Goal: Transaction & Acquisition: Register for event/course

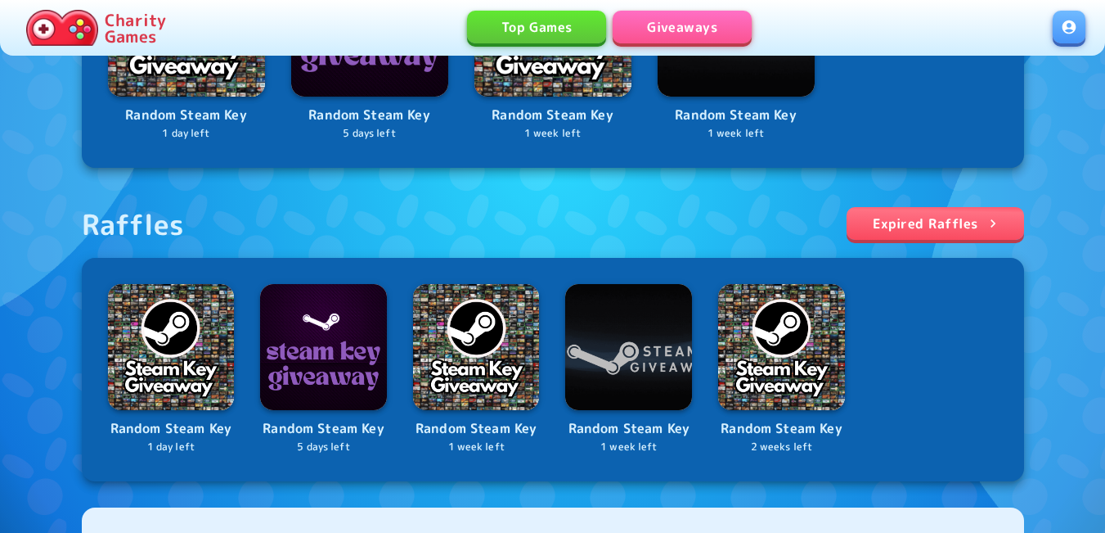
scroll to position [491, 0]
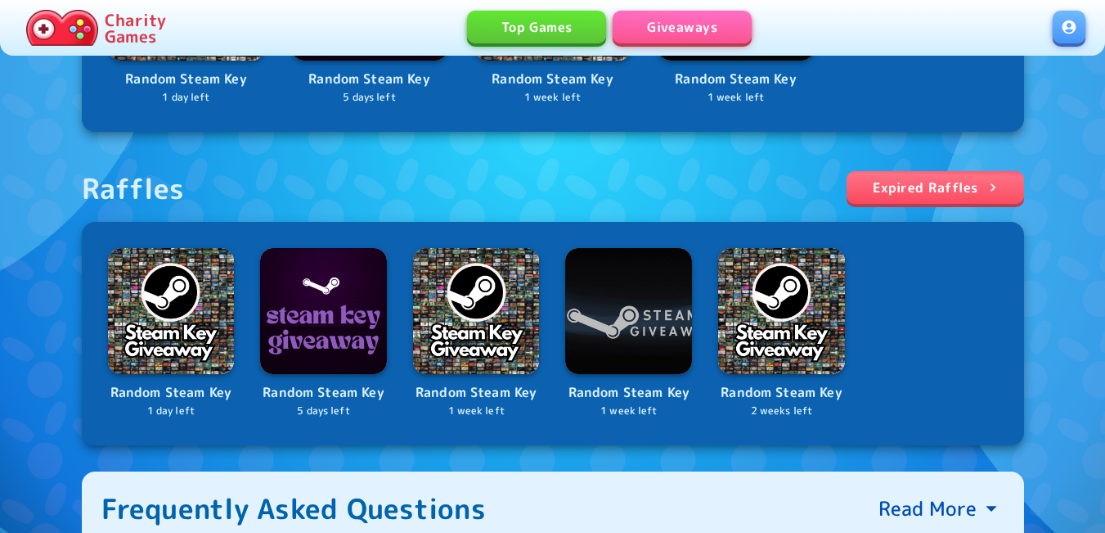
click at [1063, 25] on link at bounding box center [1069, 27] width 33 height 33
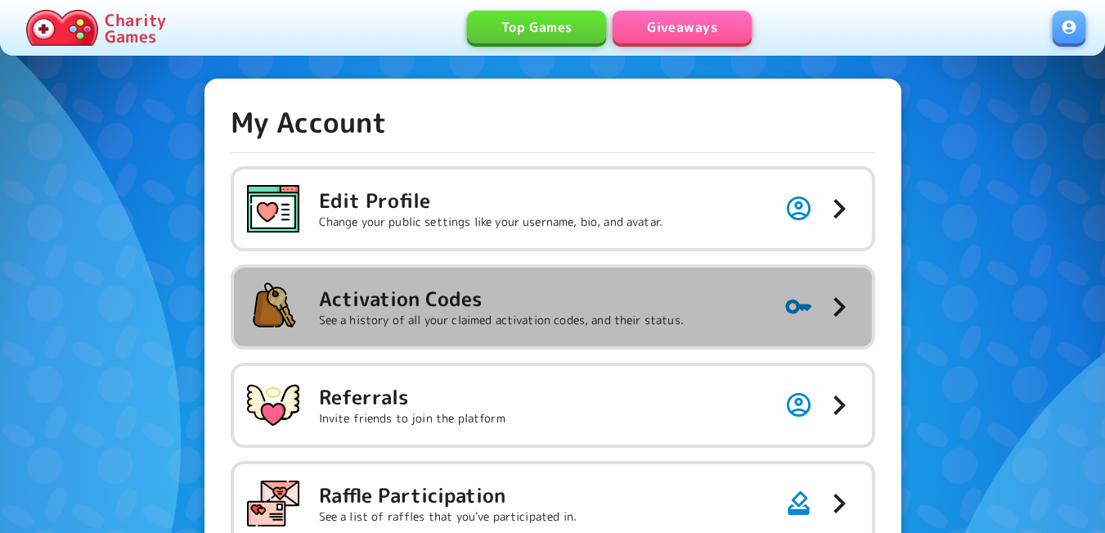
click at [583, 295] on h5 "Activation Codes" at bounding box center [501, 299] width 365 height 26
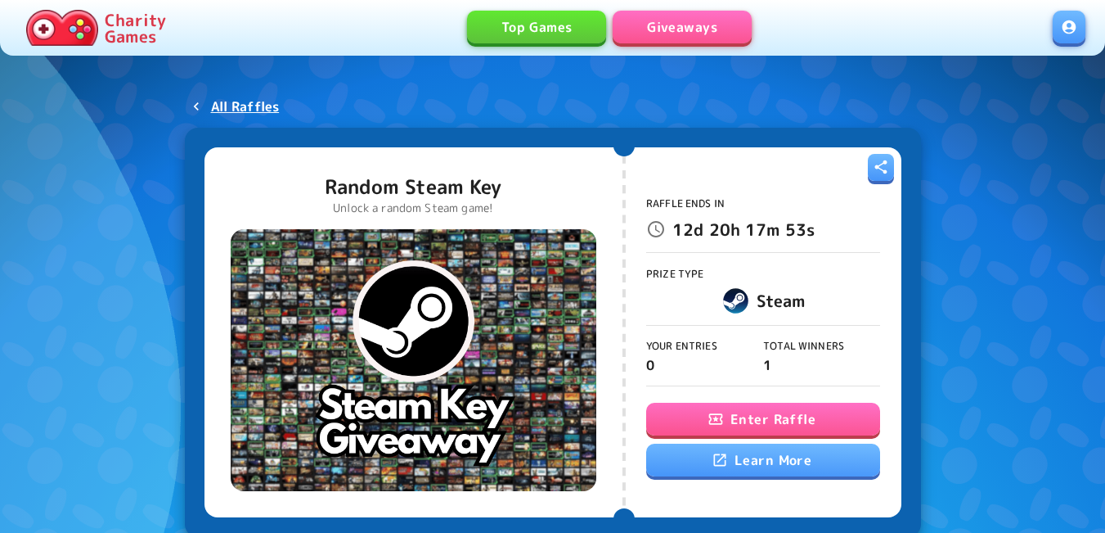
click at [770, 425] on button "Enter Raffle" at bounding box center [763, 419] width 234 height 33
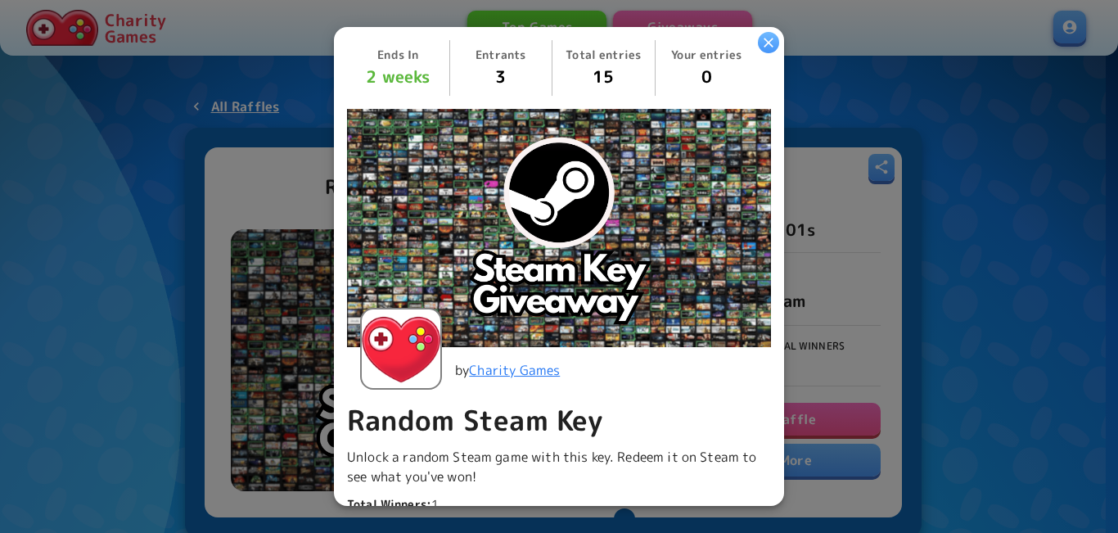
scroll to position [506, 0]
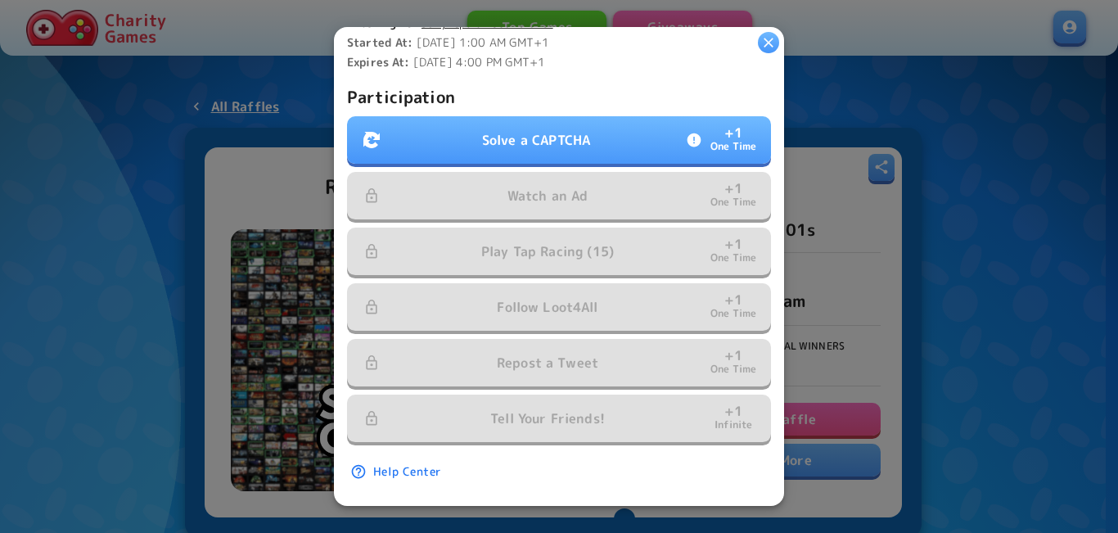
click at [578, 130] on p "Solve a CAPTCHA" at bounding box center [536, 140] width 108 height 20
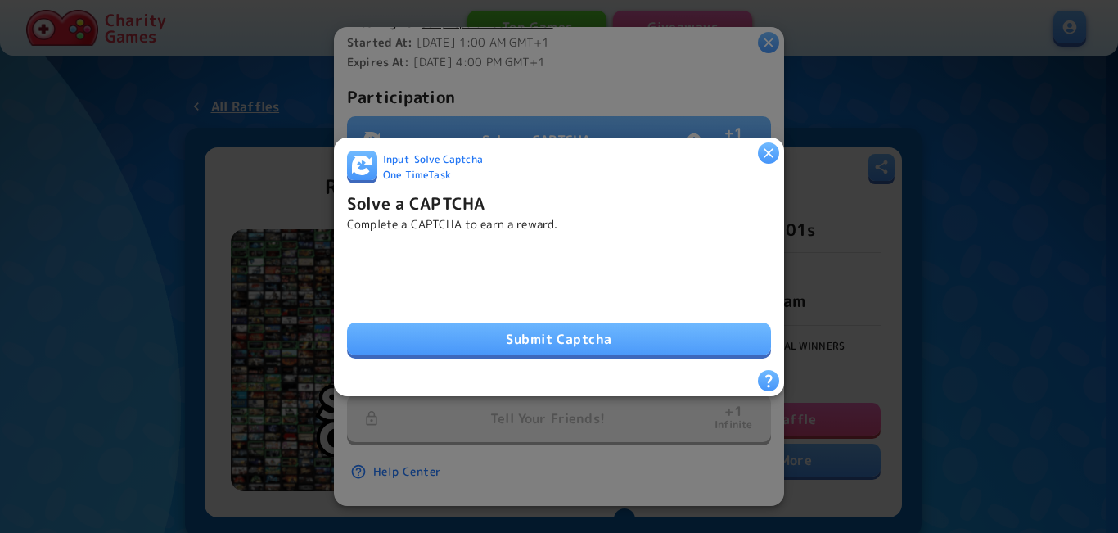
click at [492, 329] on button "Submit Captcha" at bounding box center [559, 338] width 424 height 33
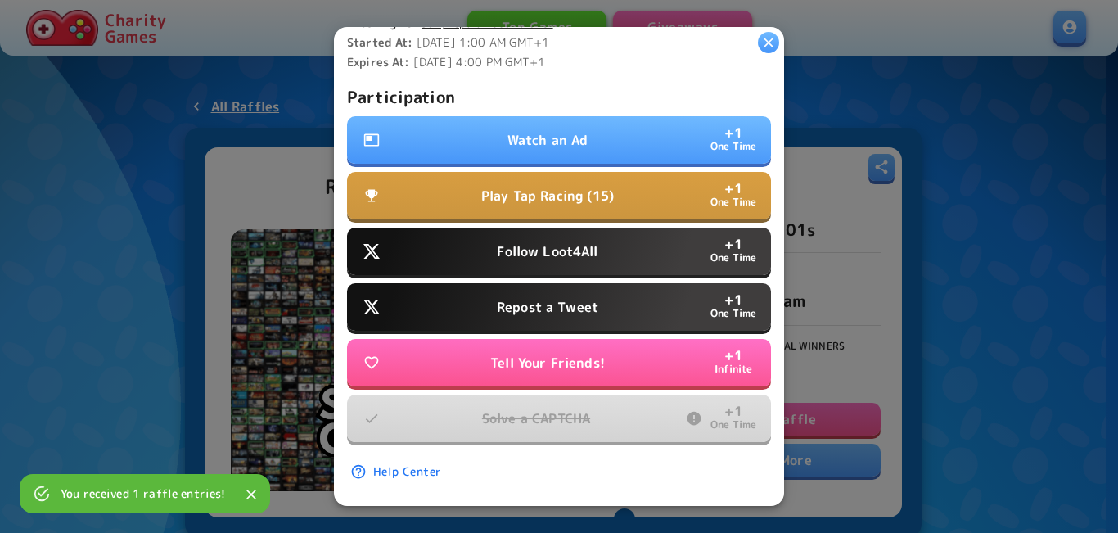
click at [542, 130] on p "Watch an Ad" at bounding box center [547, 140] width 81 height 20
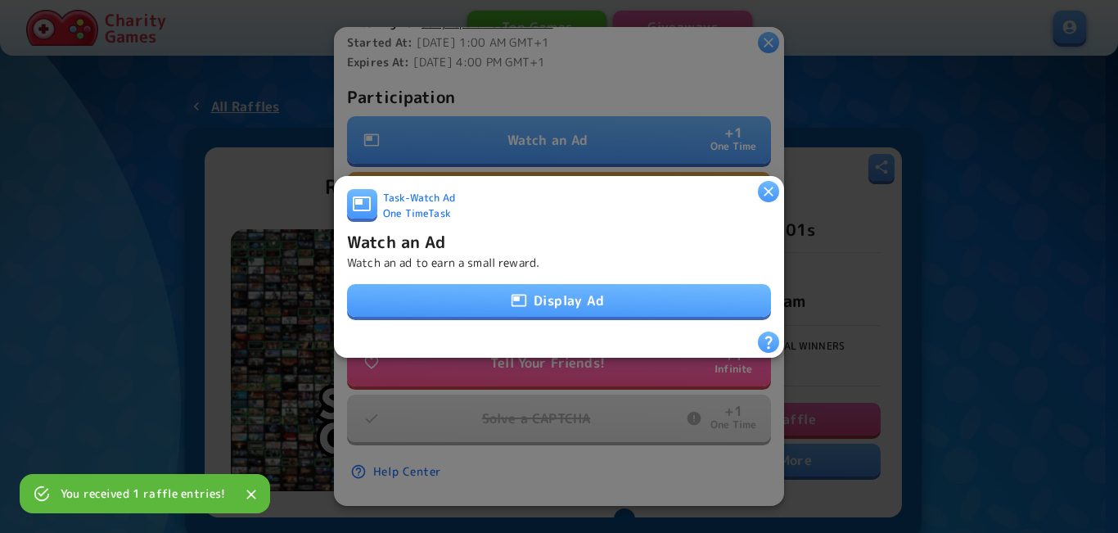
click at [521, 313] on div "Task - Watch Ad One Time Task Watch an Ad Watch an ad to earn a small reward. D…" at bounding box center [559, 259] width 424 height 142
click at [520, 304] on button "Display Ad" at bounding box center [559, 300] width 424 height 33
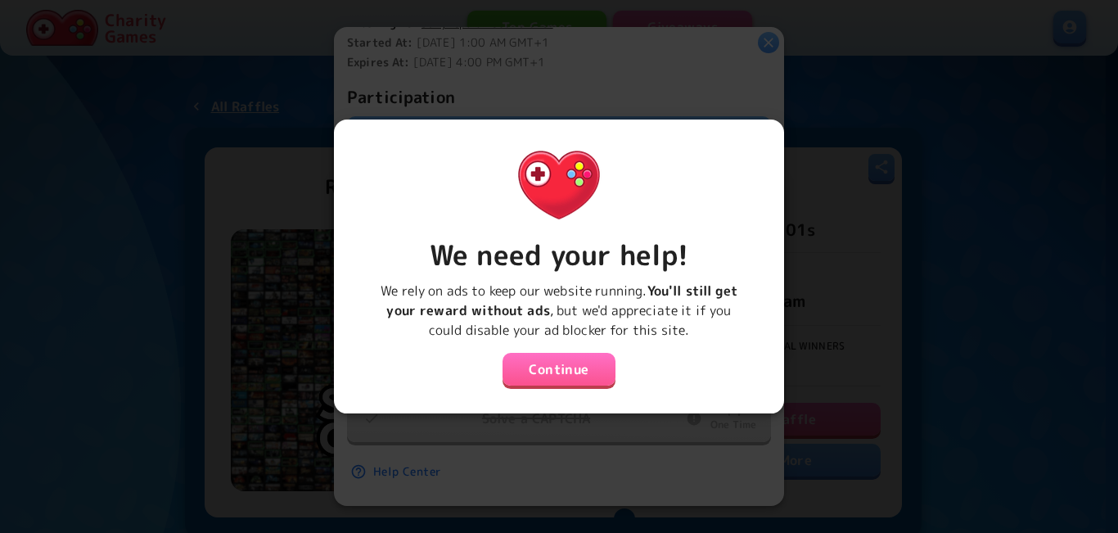
click at [555, 362] on button "Continue" at bounding box center [558, 369] width 113 height 33
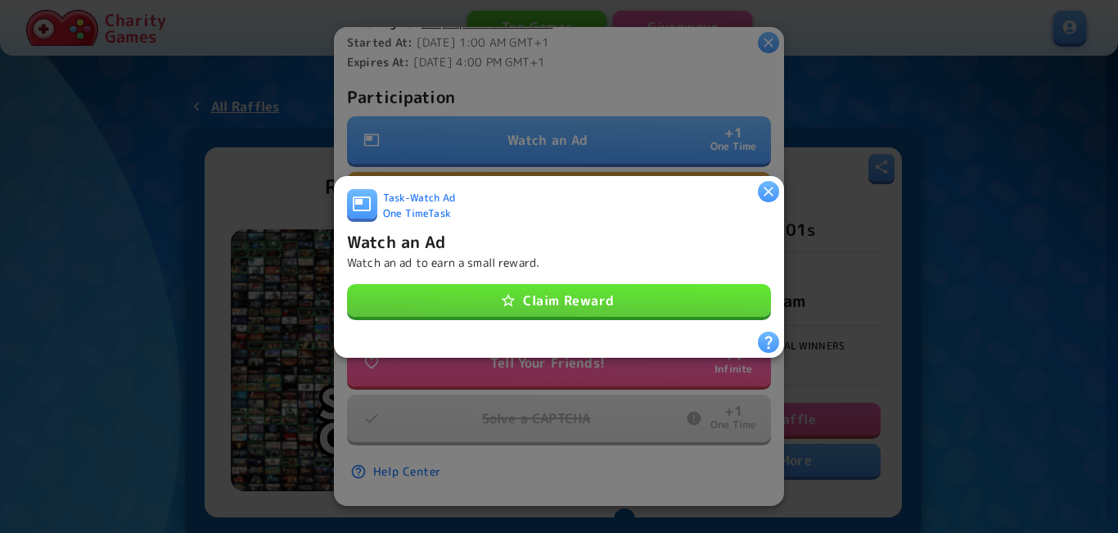
click at [585, 298] on button "Claim Reward" at bounding box center [559, 300] width 424 height 33
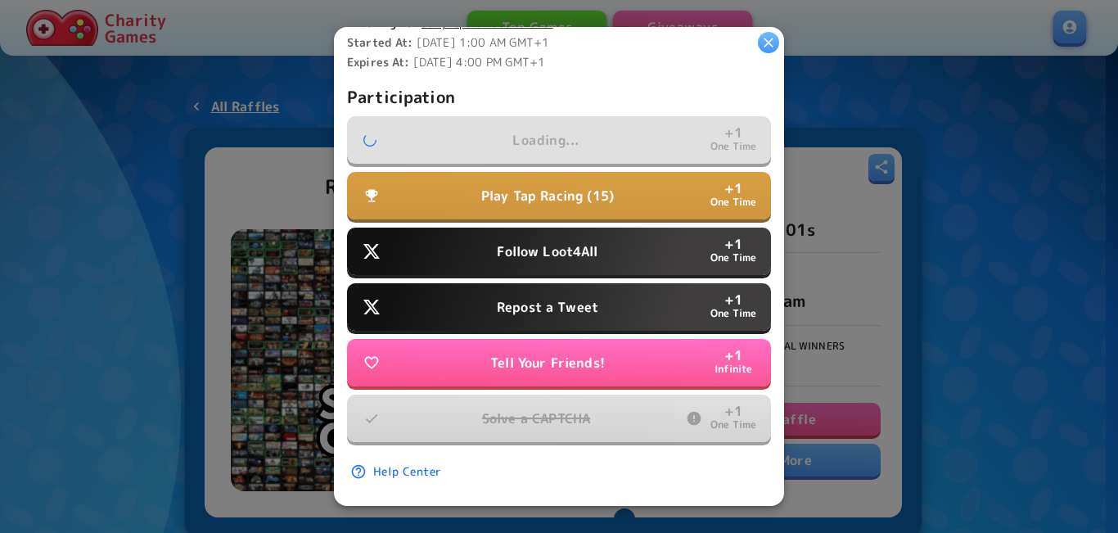
click at [578, 241] on p "Follow Loot4All" at bounding box center [547, 251] width 101 height 20
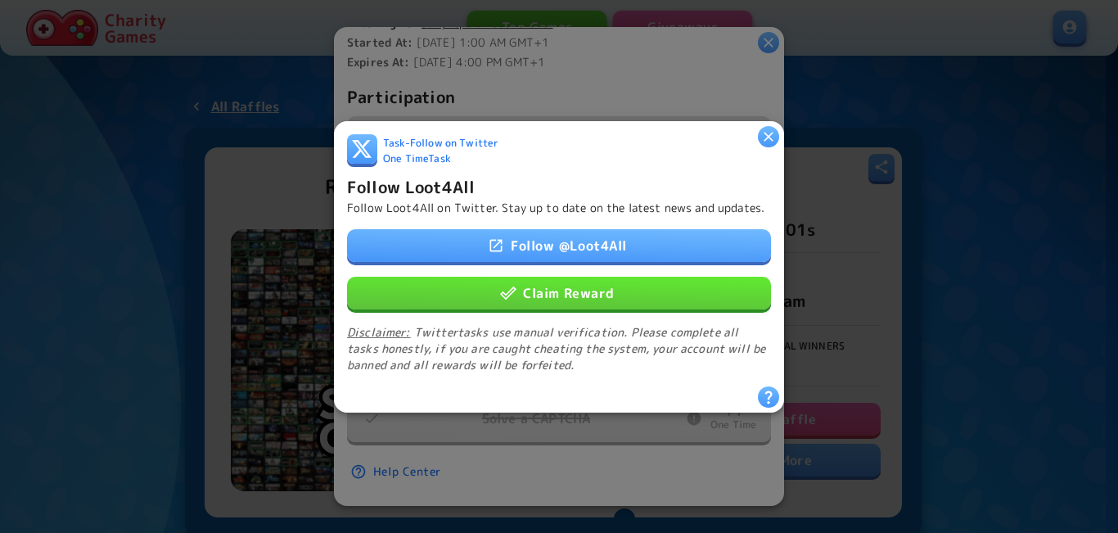
click at [550, 295] on button "Claim Reward" at bounding box center [559, 292] width 424 height 33
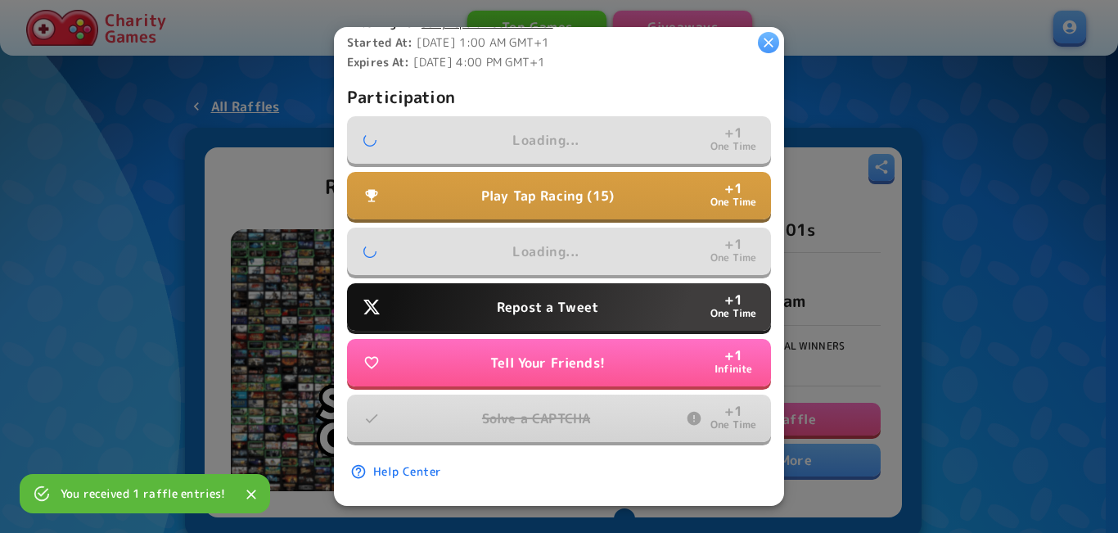
click at [549, 306] on button "Repost a Tweet + 1 One Time" at bounding box center [559, 306] width 424 height 47
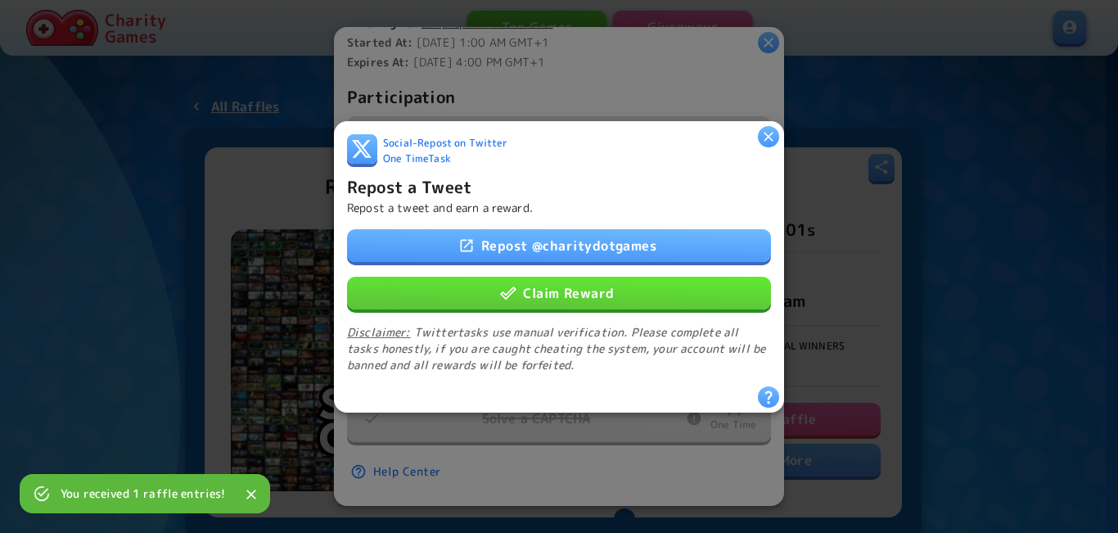
click at [543, 288] on button "Claim Reward" at bounding box center [559, 292] width 424 height 33
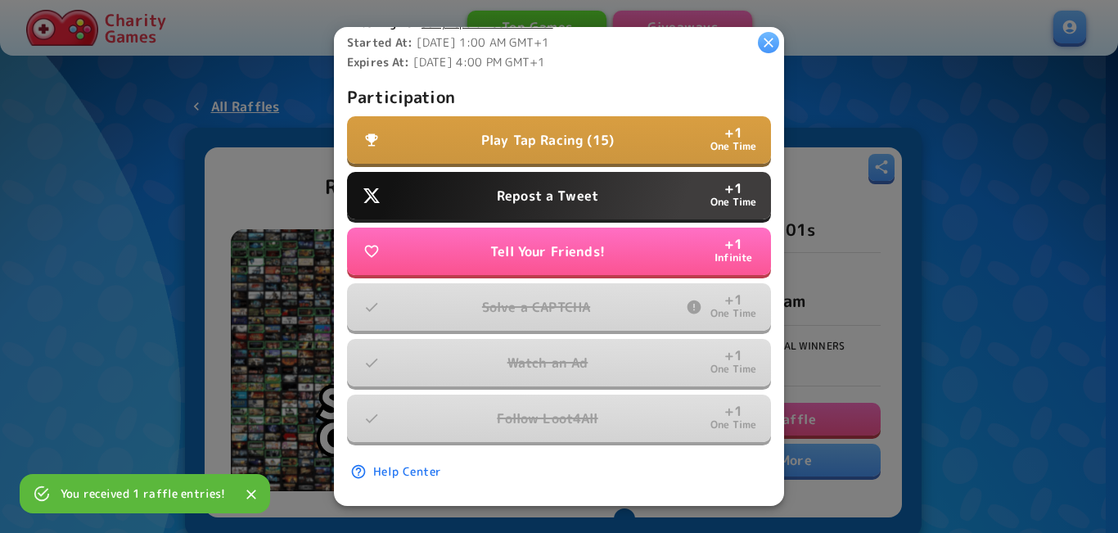
click at [542, 142] on button "Play Tap Racing (15) + 1 One Time" at bounding box center [559, 139] width 424 height 47
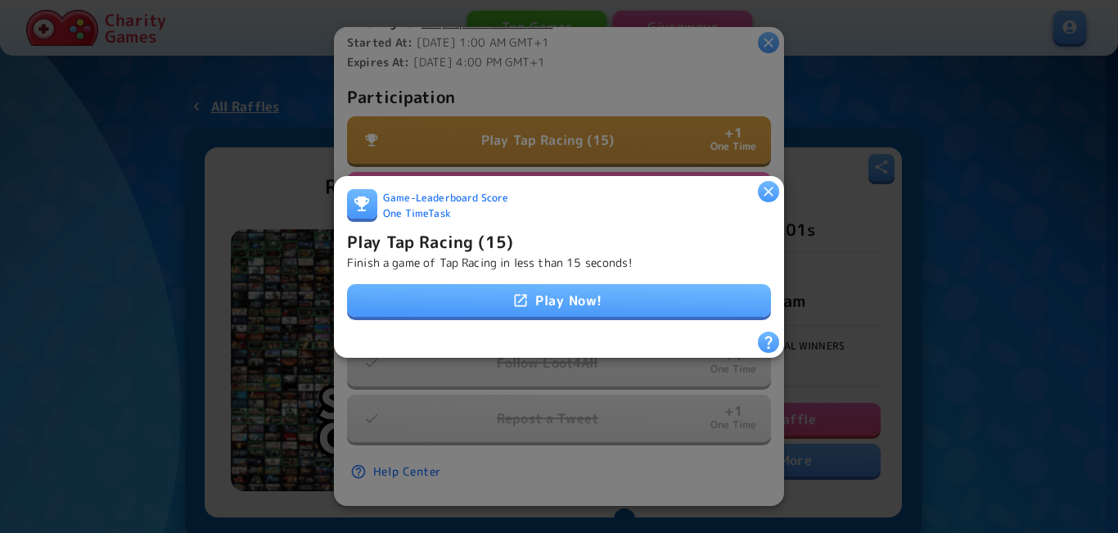
click at [521, 292] on icon at bounding box center [520, 300] width 16 height 16
click at [591, 292] on link "Play Now!" at bounding box center [559, 300] width 424 height 33
click at [636, 298] on link "Play Now!" at bounding box center [559, 300] width 424 height 33
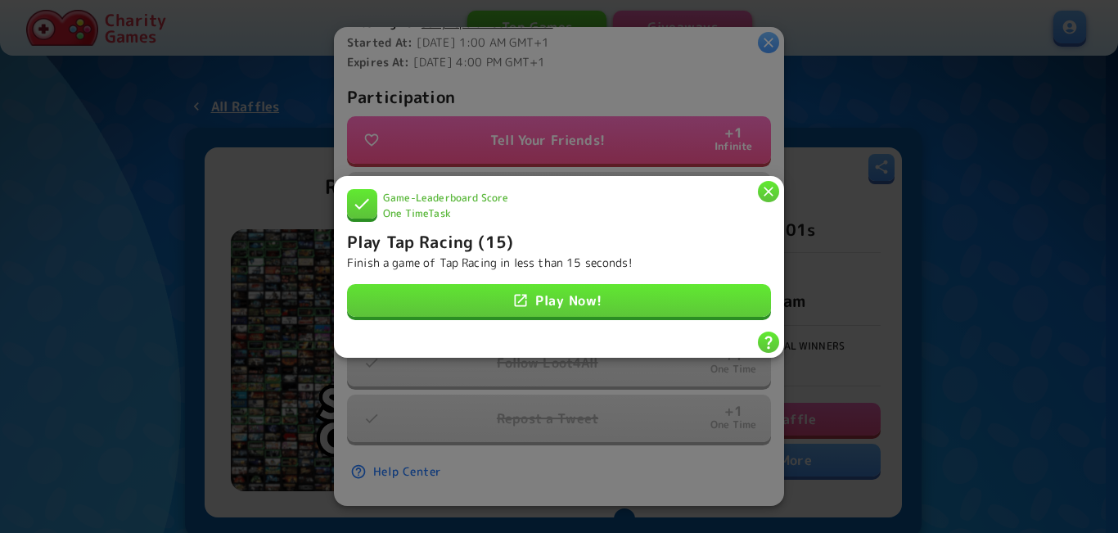
click at [480, 241] on h6 "Play Tap Racing (15)" at bounding box center [430, 240] width 166 height 26
click at [774, 184] on icon "button" at bounding box center [768, 190] width 16 height 16
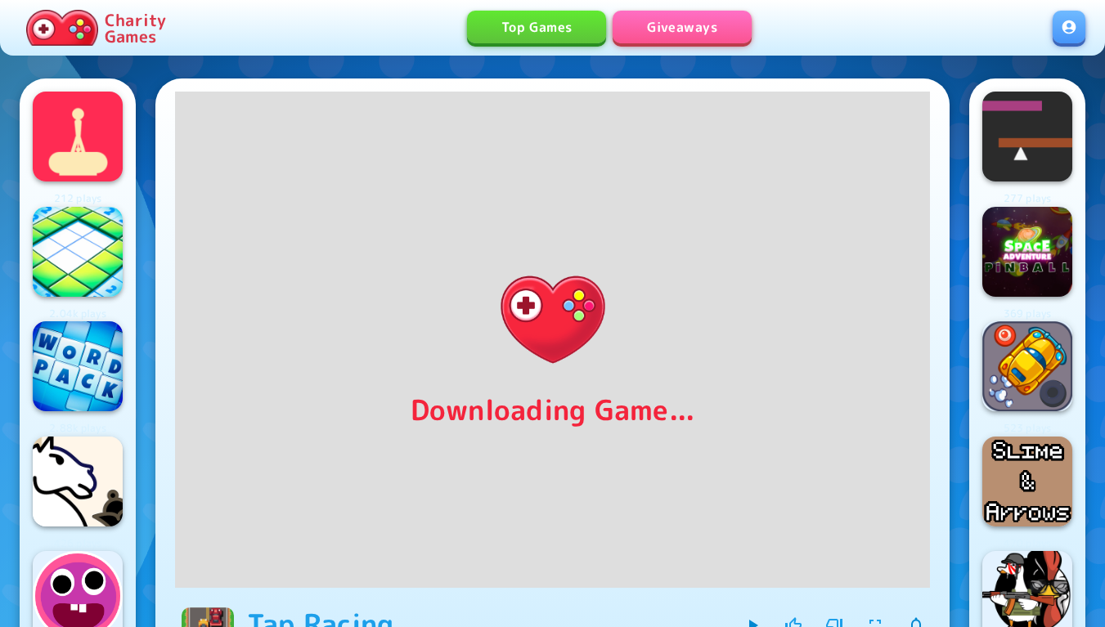
drag, startPoint x: 815, startPoint y: 602, endPoint x: 809, endPoint y: 618, distance: 17.3
click at [815, 532] on div "Tap Racing by Charity Games 152 0 0" at bounding box center [588, 633] width 683 height 65
click at [413, 532] on div "Tap Racing by Charity Games 152 0 0" at bounding box center [588, 633] width 683 height 65
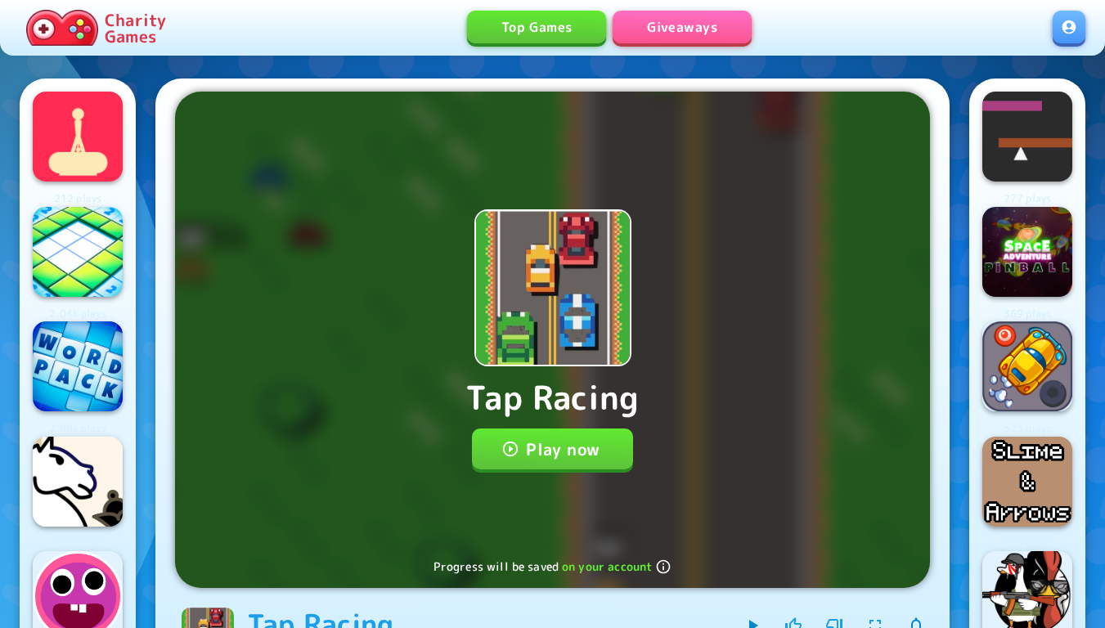
click at [569, 452] on button "Play now" at bounding box center [552, 449] width 161 height 41
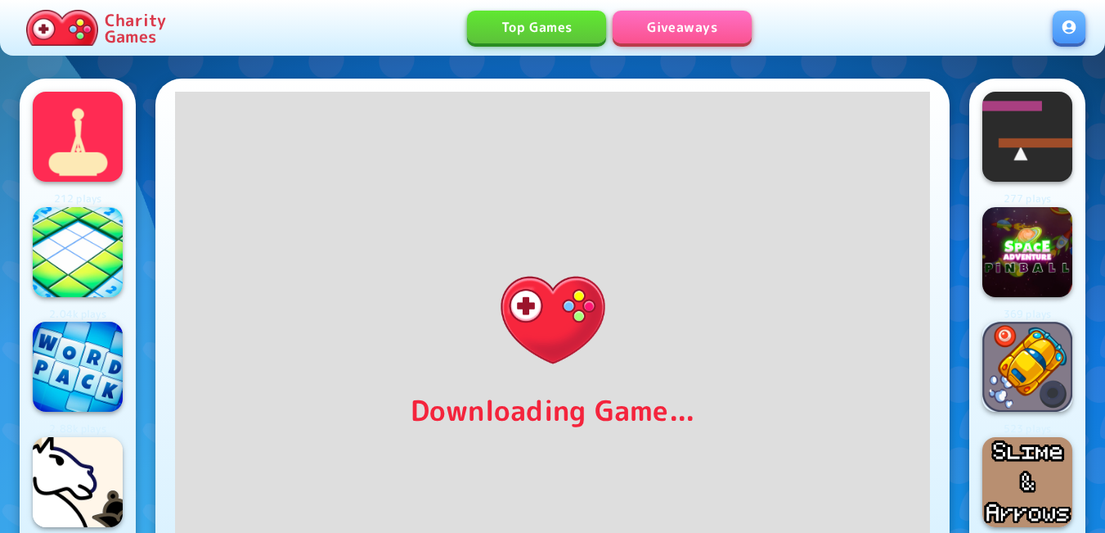
click at [340, 29] on div "Top Games Giveaways" at bounding box center [613, 28] width 880 height 34
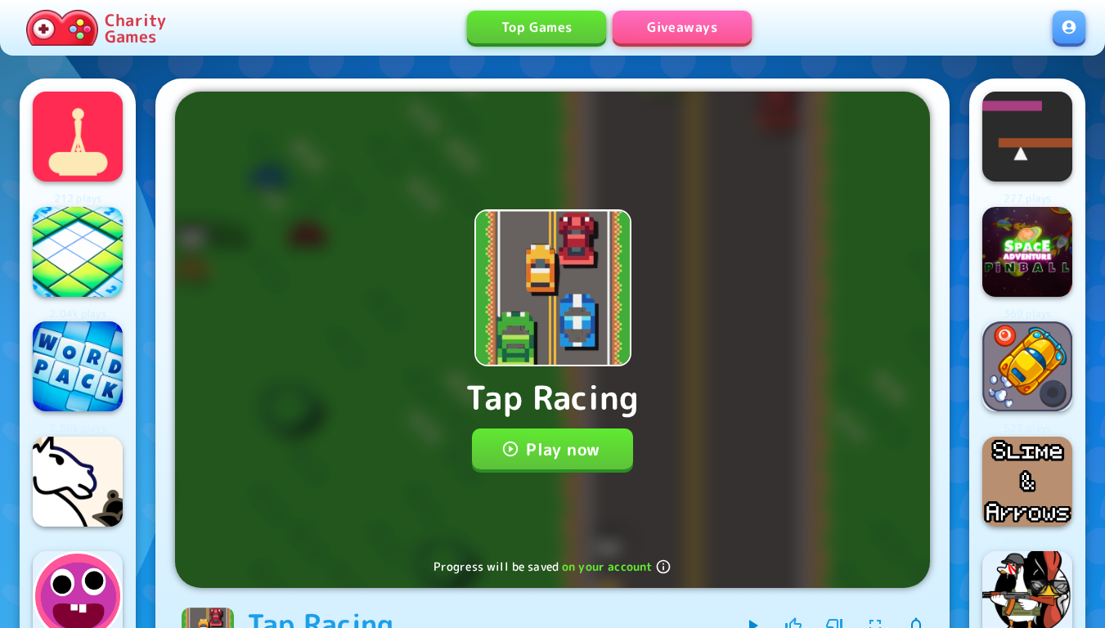
click at [578, 452] on button "Play now" at bounding box center [552, 449] width 161 height 41
